Goal: Task Accomplishment & Management: Complete application form

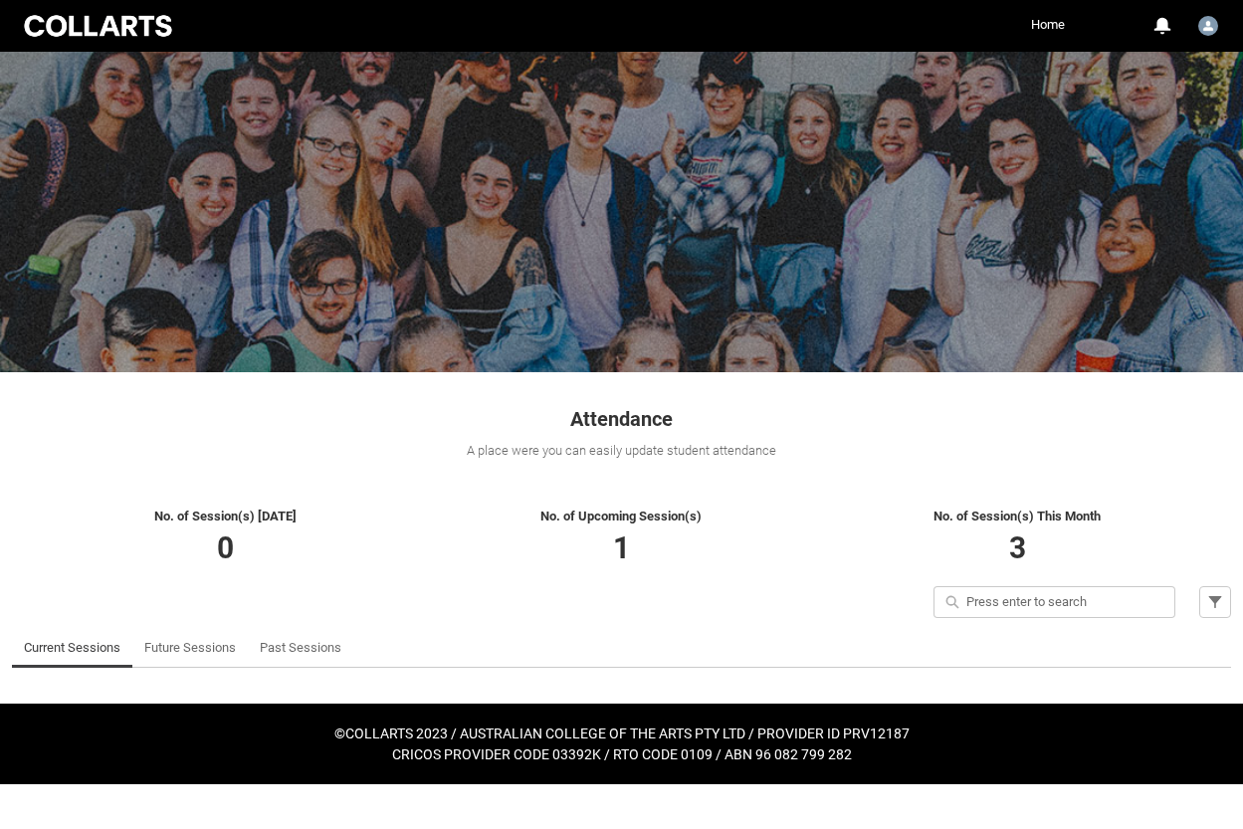
click at [1018, 546] on span "3" at bounding box center [1017, 547] width 17 height 35
click at [319, 653] on link "Past Sessions" at bounding box center [301, 648] width 82 height 40
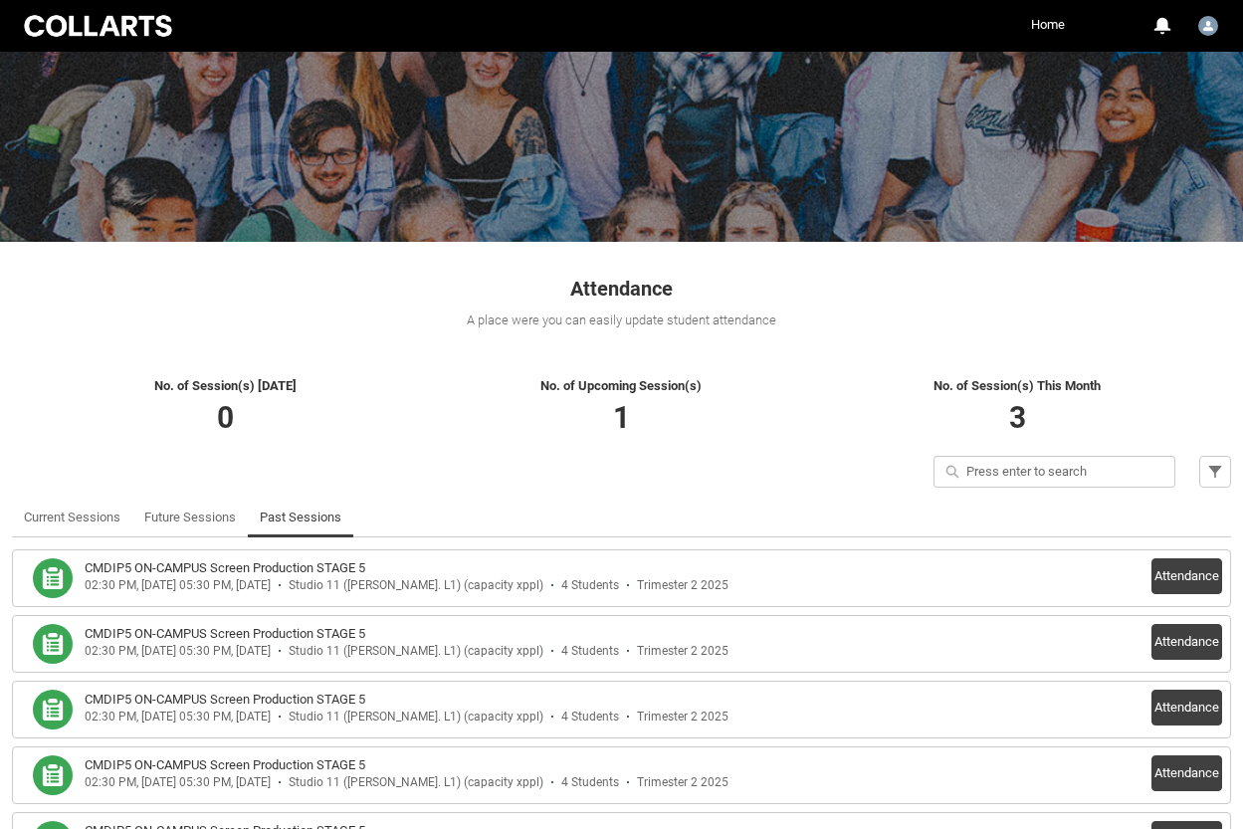
scroll to position [129, 0]
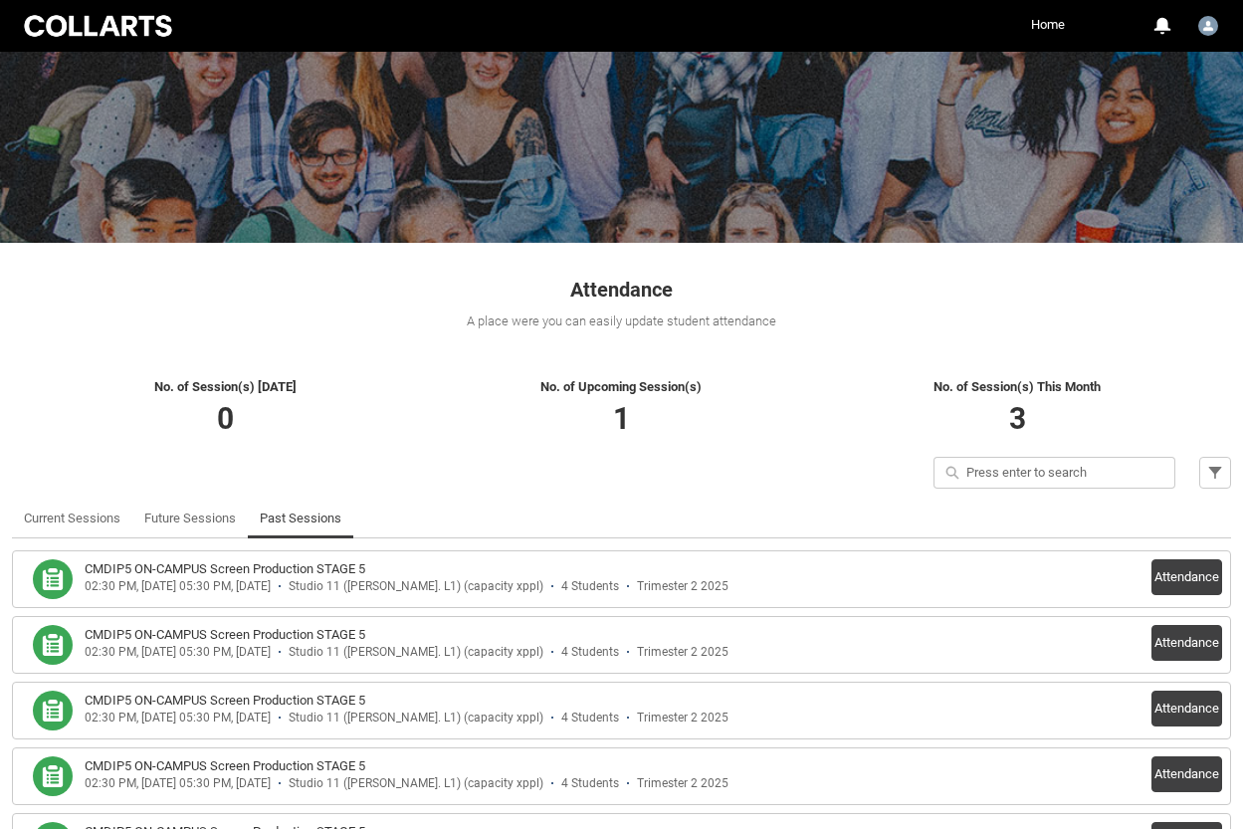
drag, startPoint x: 221, startPoint y: 629, endPoint x: 765, endPoint y: 631, distance: 544.4
click at [222, 629] on h3 "CMDIP5 ON-CAMPUS Screen Production STAGE 5" at bounding box center [225, 635] width 281 height 20
click at [1165, 648] on button "Attendance" at bounding box center [1186, 643] width 71 height 36
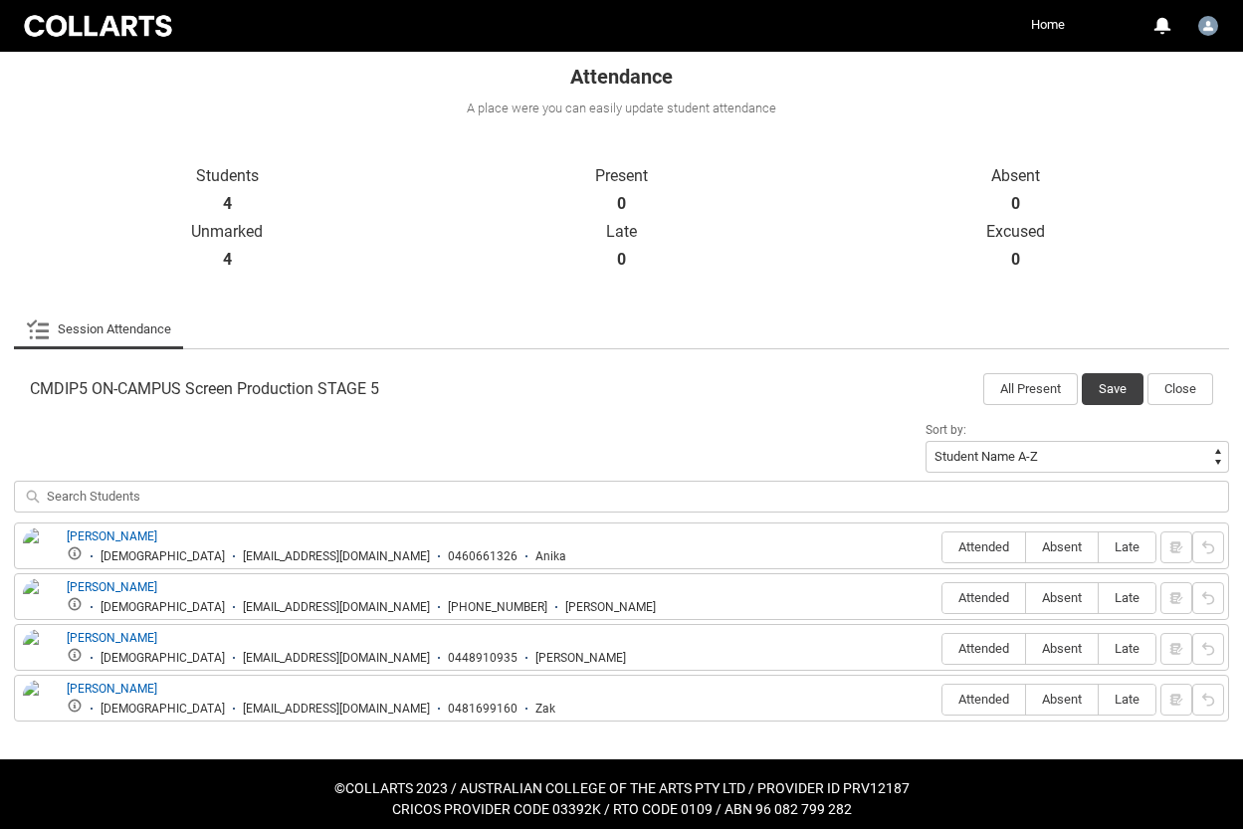
scroll to position [353, 0]
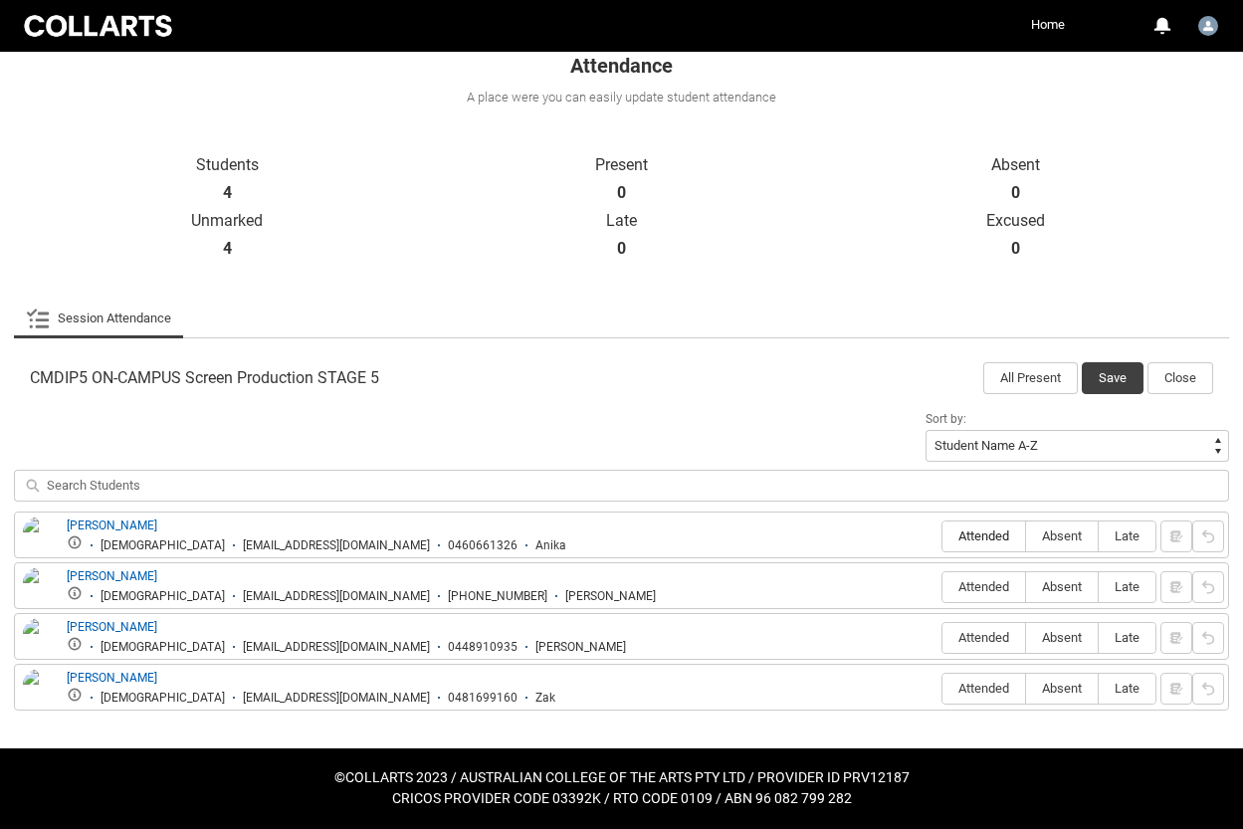
click at [993, 535] on span "Attended" at bounding box center [983, 535] width 83 height 15
click at [942, 535] on input "Attended" at bounding box center [941, 535] width 1 height 1
type lightning-radio-group "Attended"
radio input "true"
click at [1069, 586] on span "Absent" at bounding box center [1062, 586] width 72 height 15
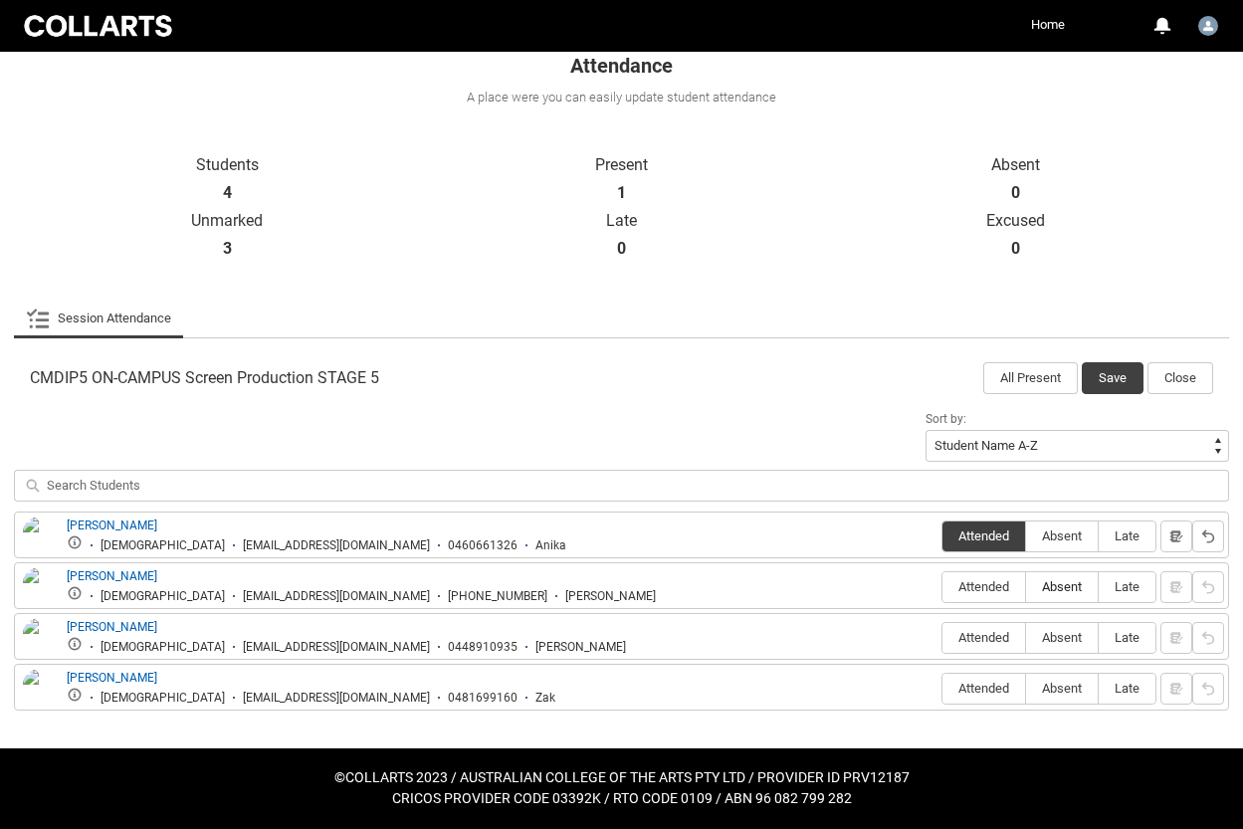
click at [1026, 586] on input "Absent" at bounding box center [1025, 586] width 1 height 1
type lightning-radio-group "Absent"
radio input "true"
click at [991, 637] on span "Attended" at bounding box center [983, 637] width 83 height 15
click at [942, 637] on input "Attended" at bounding box center [941, 637] width 1 height 1
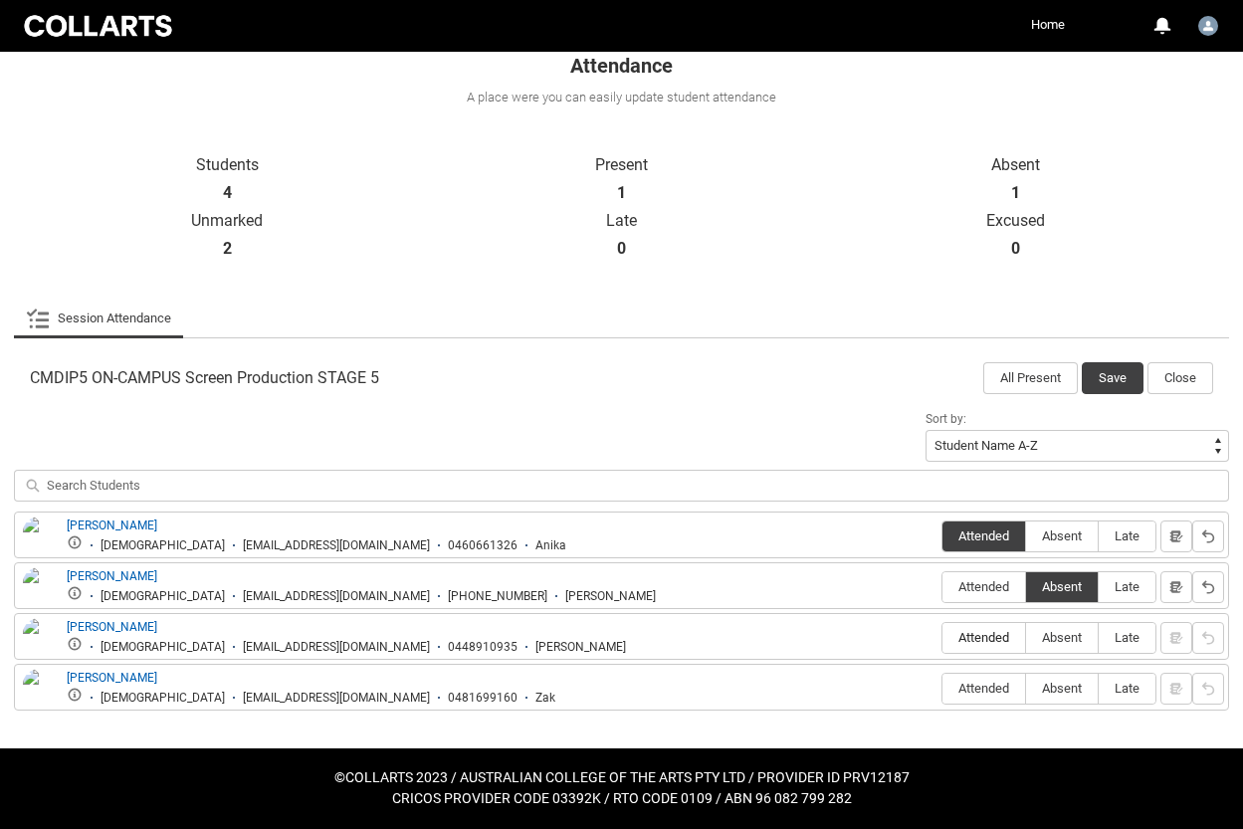
type lightning-radio-group "Attended"
radio input "true"
click at [999, 690] on span "Attended" at bounding box center [983, 688] width 83 height 15
click at [942, 689] on input "Attended" at bounding box center [941, 688] width 1 height 1
type lightning-radio-group "Attended"
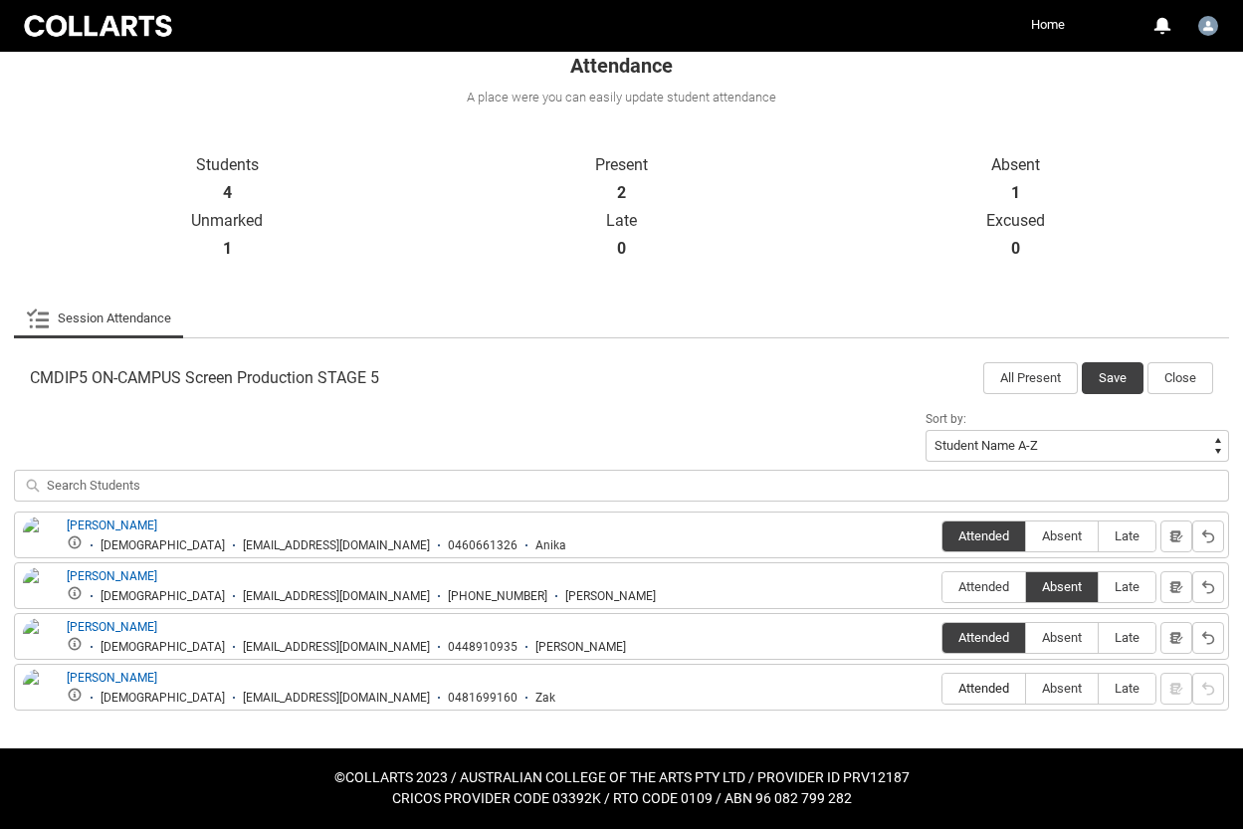
radio input "true"
click at [1108, 368] on button "Save" at bounding box center [1113, 378] width 62 height 32
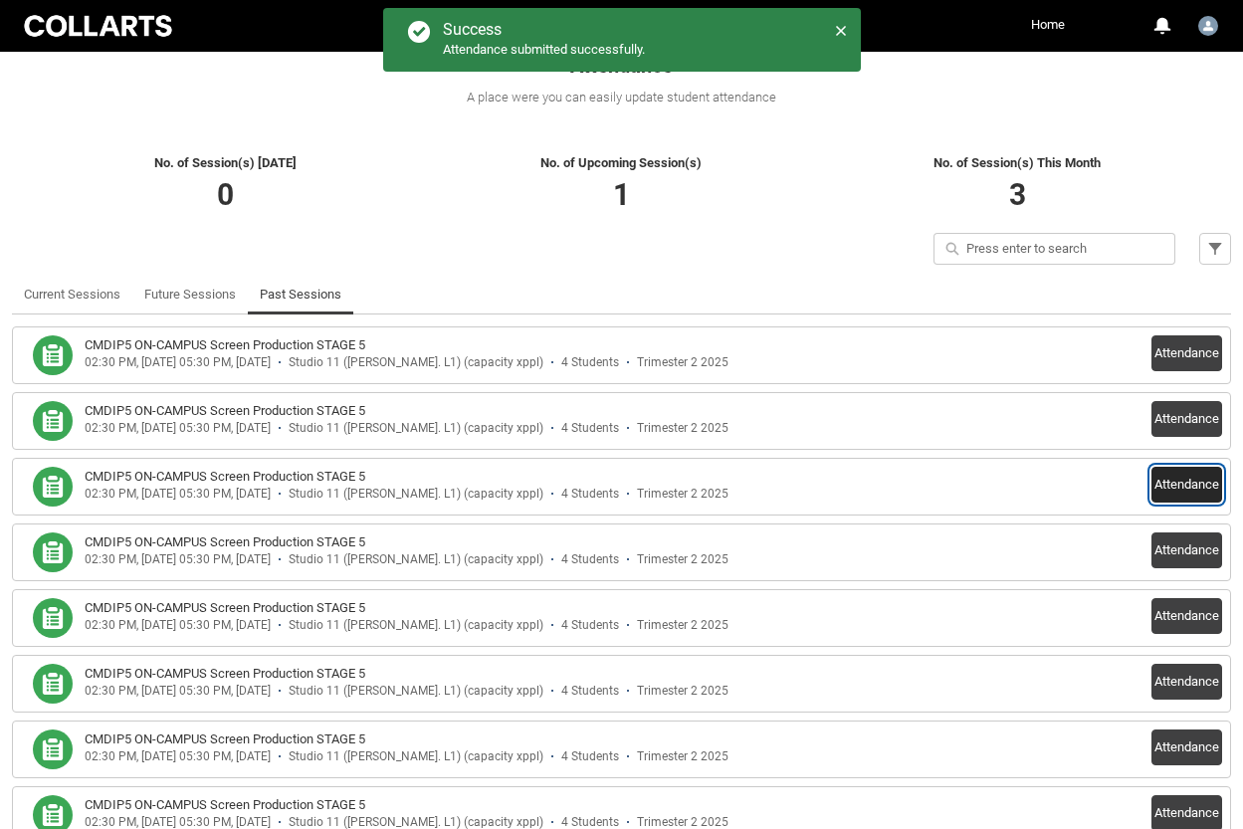
click at [1178, 490] on button "Attendance" at bounding box center [1186, 485] width 71 height 36
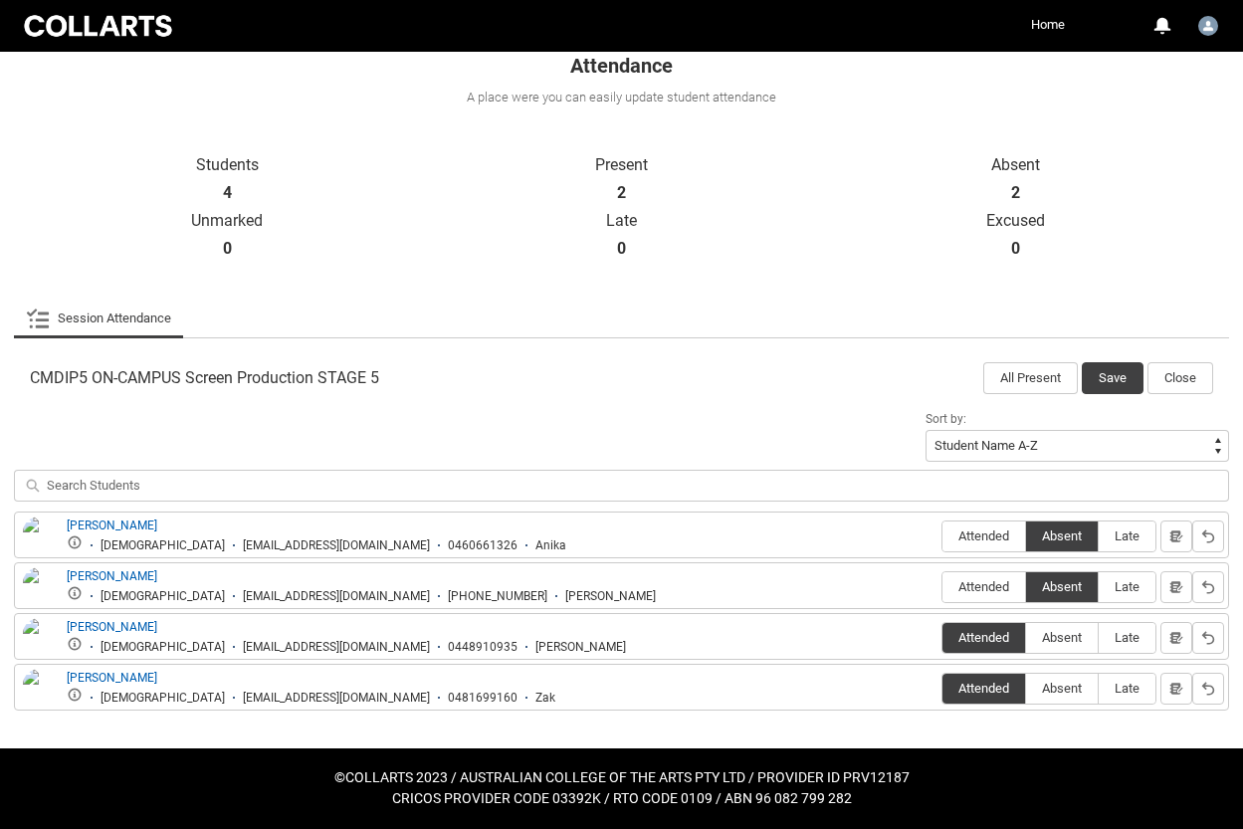
click at [353, 544] on div "[EMAIL_ADDRESS][DOMAIN_NAME]" at bounding box center [336, 545] width 187 height 15
drag, startPoint x: 356, startPoint y: 543, endPoint x: 160, endPoint y: 543, distance: 196.1
click at [243, 542] on div "[EMAIL_ADDRESS][DOMAIN_NAME]" at bounding box center [336, 545] width 187 height 15
copy div "[EMAIL_ADDRESS][DOMAIN_NAME]"
drag, startPoint x: 339, startPoint y: 596, endPoint x: 143, endPoint y: 587, distance: 196.3
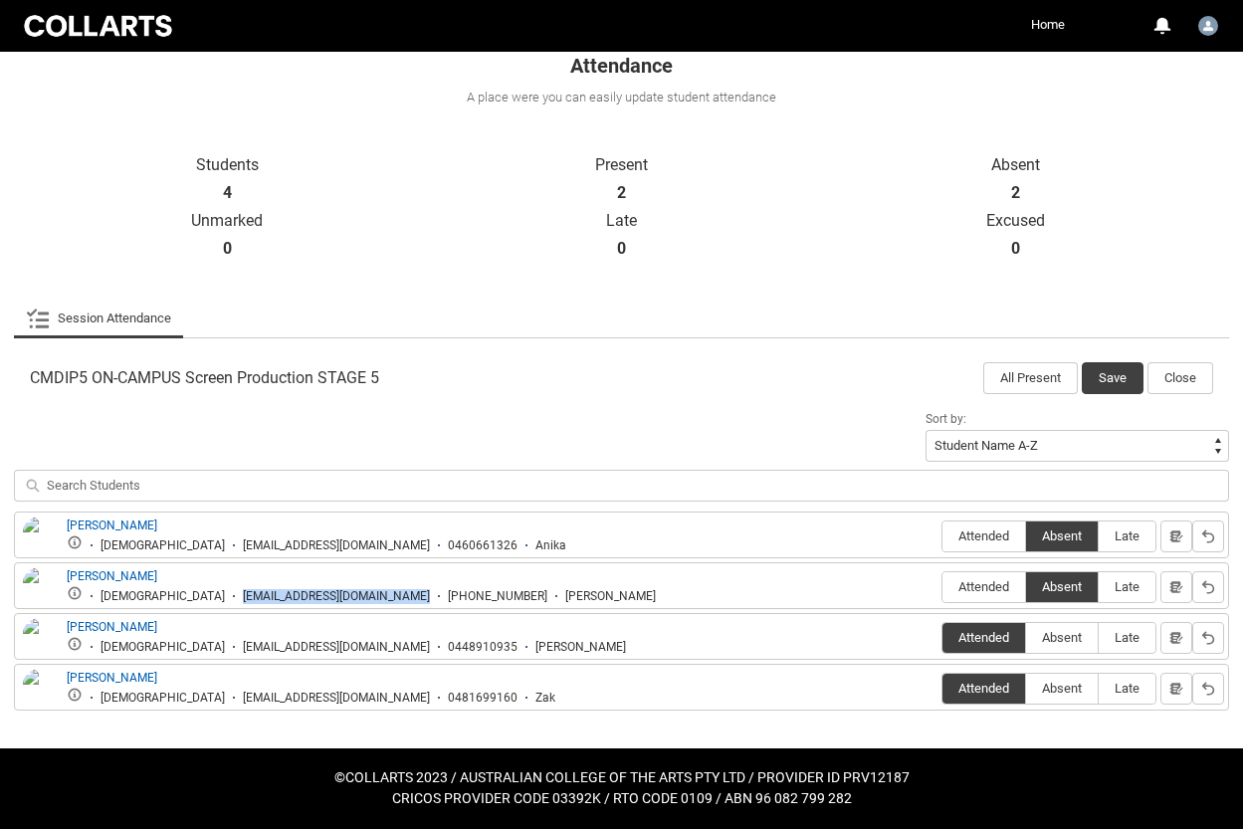
click at [142, 587] on ul "[DEMOGRAPHIC_DATA] [EMAIL_ADDRESS][DOMAIN_NAME] [PHONE_NUMBER] [PERSON_NAME]" at bounding box center [361, 594] width 589 height 19
copy div "[EMAIL_ADDRESS][DOMAIN_NAME]"
drag, startPoint x: 223, startPoint y: 648, endPoint x: 346, endPoint y: 649, distance: 123.4
click at [345, 649] on ul "[DEMOGRAPHIC_DATA] [EMAIL_ADDRESS][DOMAIN_NAME] 0448910935 [PERSON_NAME]" at bounding box center [346, 645] width 559 height 19
copy div "[EMAIL_ADDRESS][DOMAIN_NAME]"
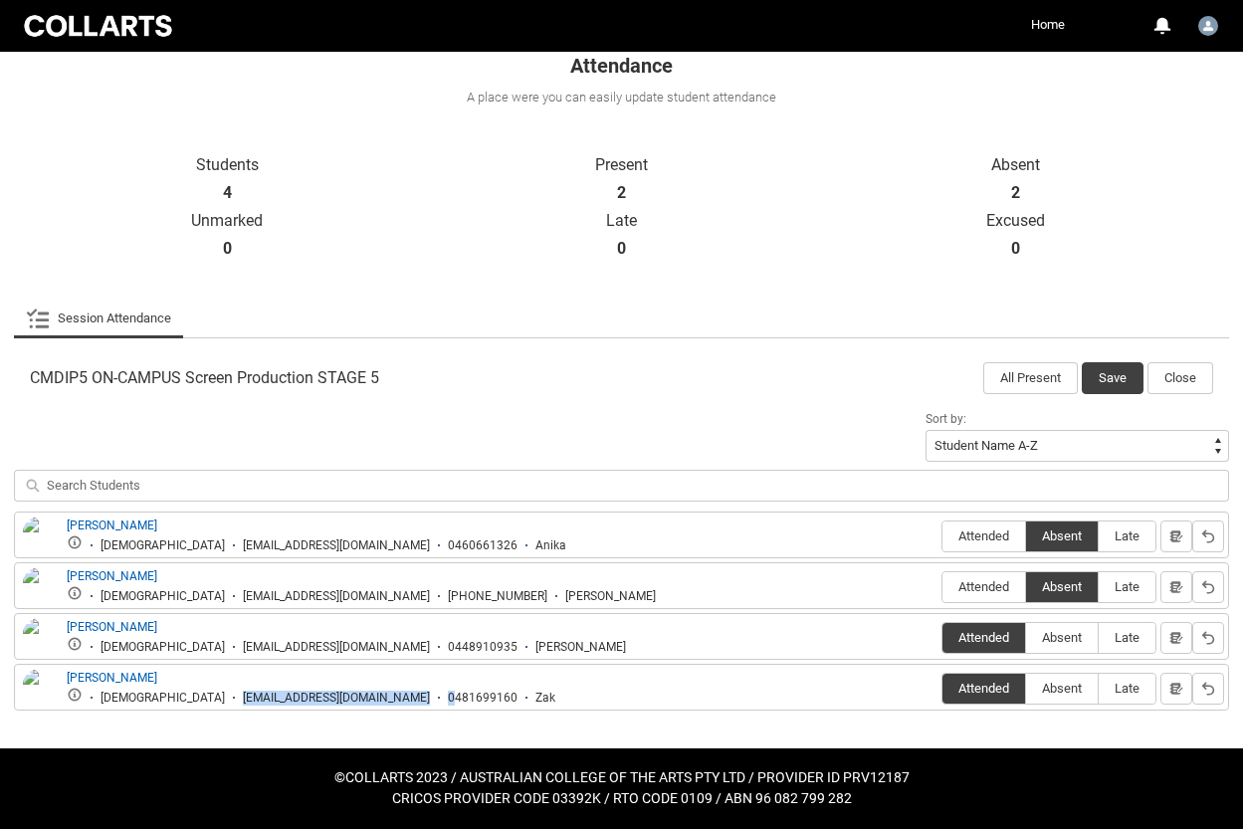
drag, startPoint x: 159, startPoint y: 697, endPoint x: 374, endPoint y: 691, distance: 215.0
click at [375, 691] on ul "[DEMOGRAPHIC_DATA] [EMAIL_ADDRESS][DOMAIN_NAME] 0481699160 Zak" at bounding box center [311, 696] width 489 height 19
click at [273, 695] on div "[EMAIL_ADDRESS][DOMAIN_NAME]" at bounding box center [336, 698] width 187 height 15
drag, startPoint x: 142, startPoint y: 693, endPoint x: 420, endPoint y: 705, distance: 277.9
click at [347, 696] on li "[EMAIL_ADDRESS][DOMAIN_NAME]" at bounding box center [327, 698] width 205 height 15
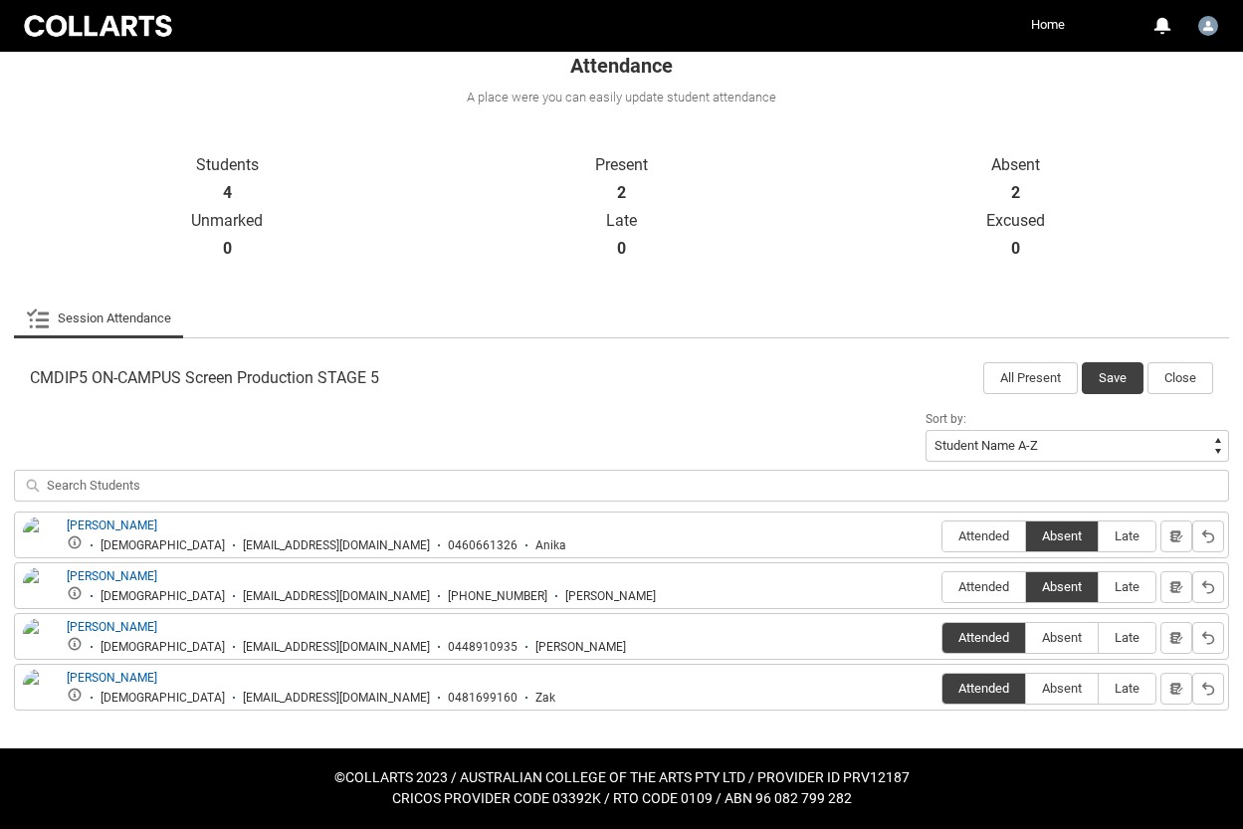
copy div "[EMAIL_ADDRESS][DOMAIN_NAME]"
